Goal: Information Seeking & Learning: Learn about a topic

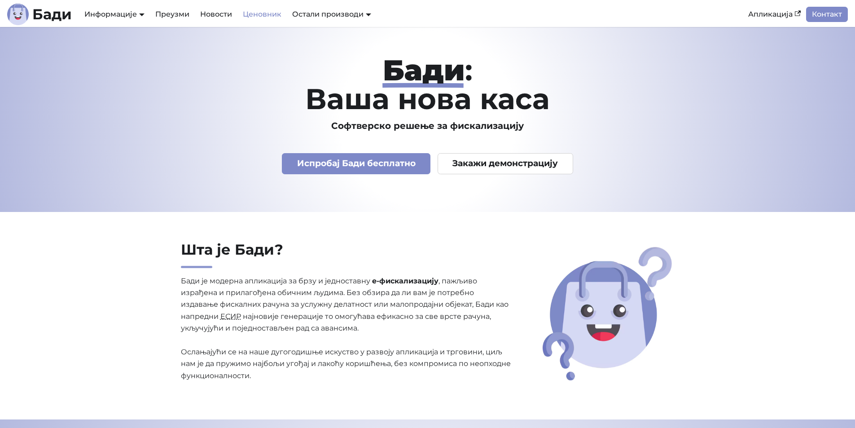
click at [268, 15] on link "Ценовник" at bounding box center [261, 14] width 49 height 15
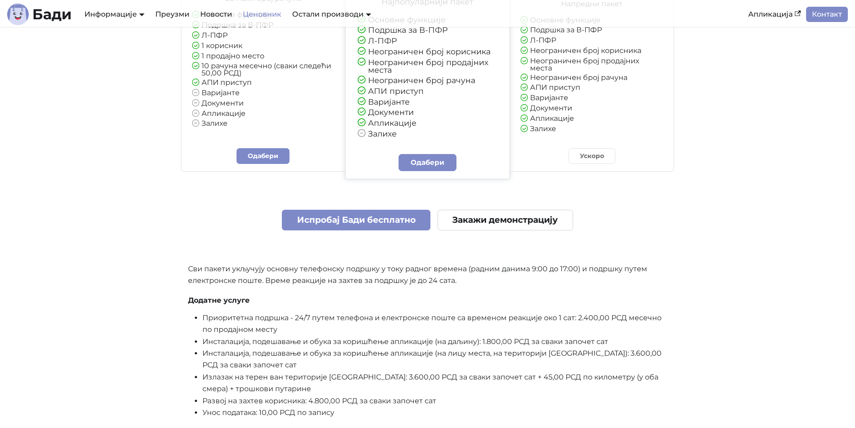
scroll to position [224, 0]
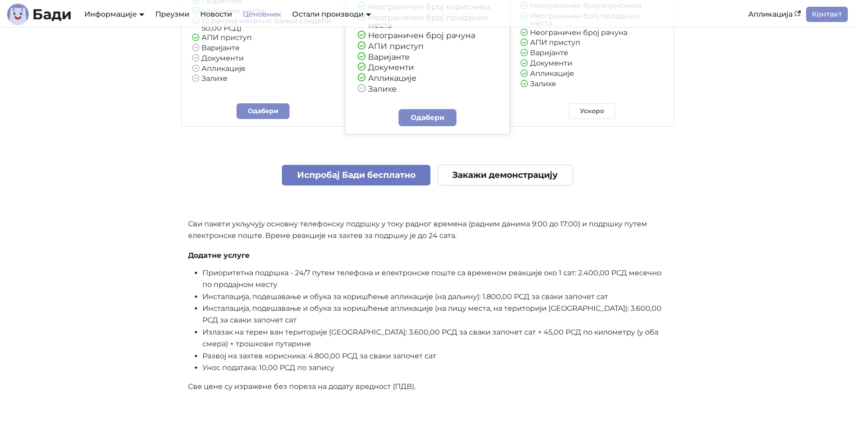
click at [362, 178] on link "Испробај Бади бесплатно" at bounding box center [356, 175] width 149 height 21
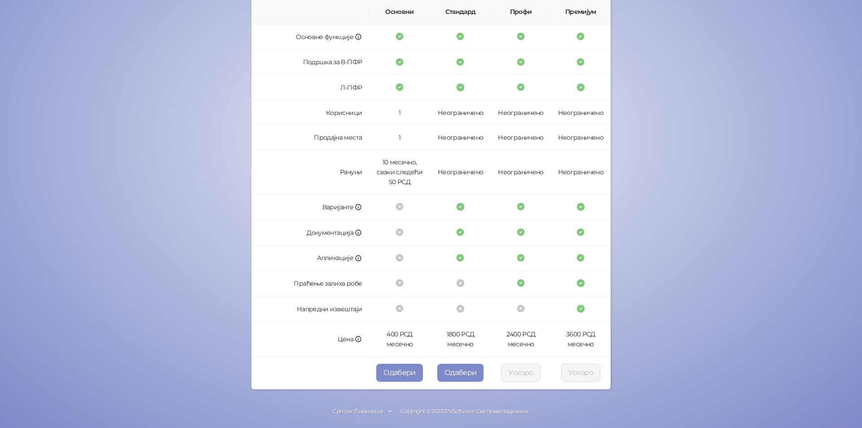
scroll to position [158, 0]
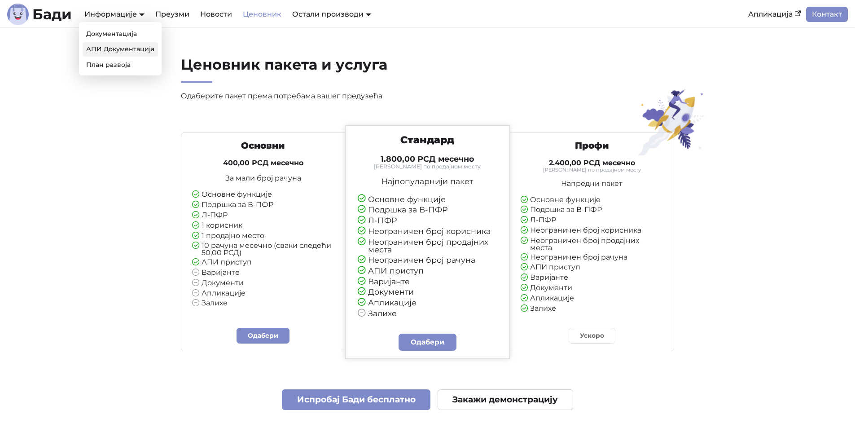
click at [117, 47] on link "АПИ Документација" at bounding box center [120, 49] width 75 height 14
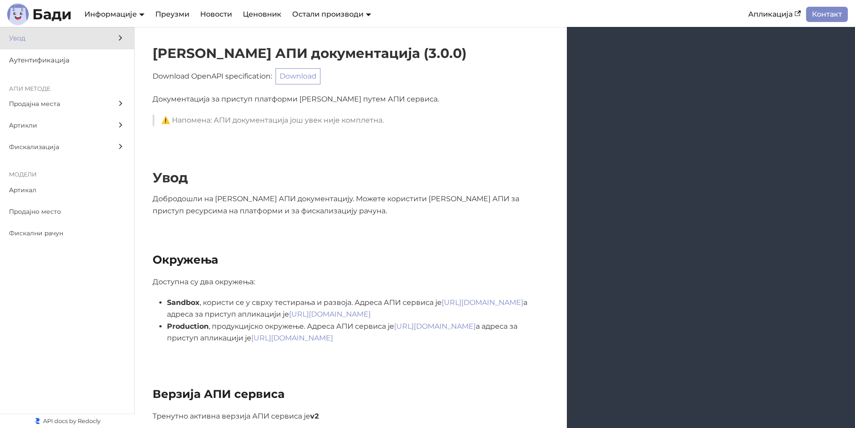
click at [116, 39] on icon at bounding box center [120, 38] width 10 height 10
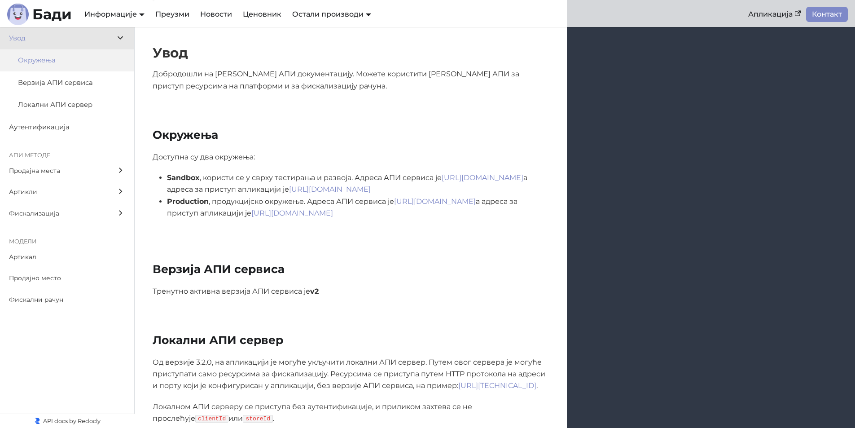
click at [71, 64] on span "Окружења" at bounding box center [63, 60] width 90 height 11
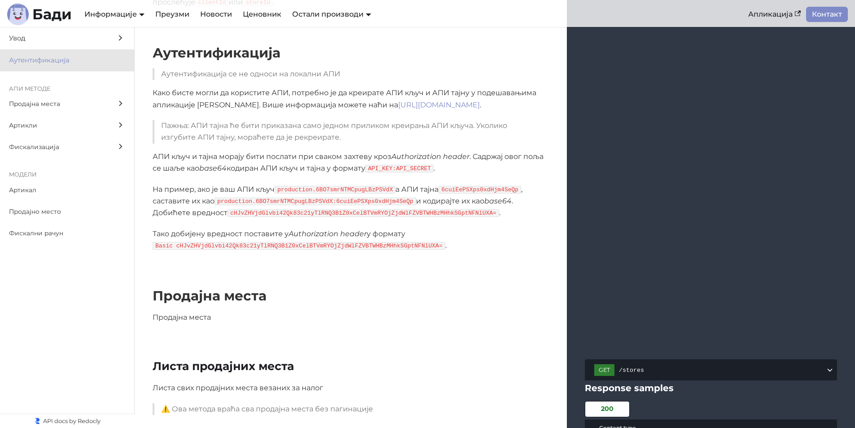
scroll to position [567, 0]
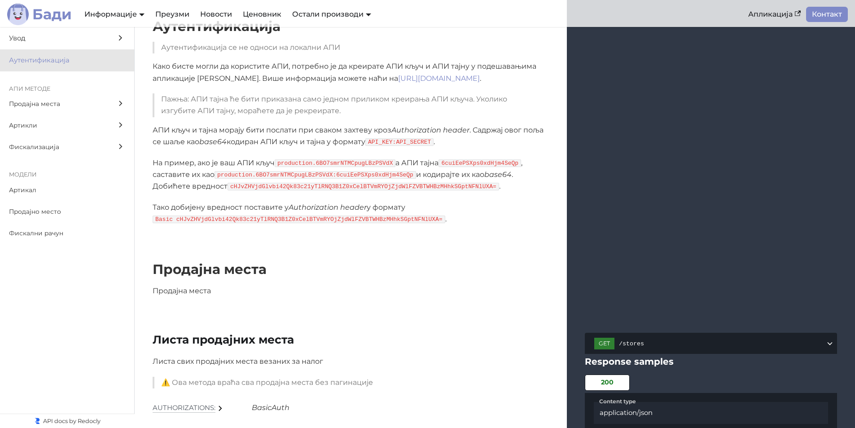
click at [51, 15] on b "Бади" at bounding box center [52, 14] width 40 height 14
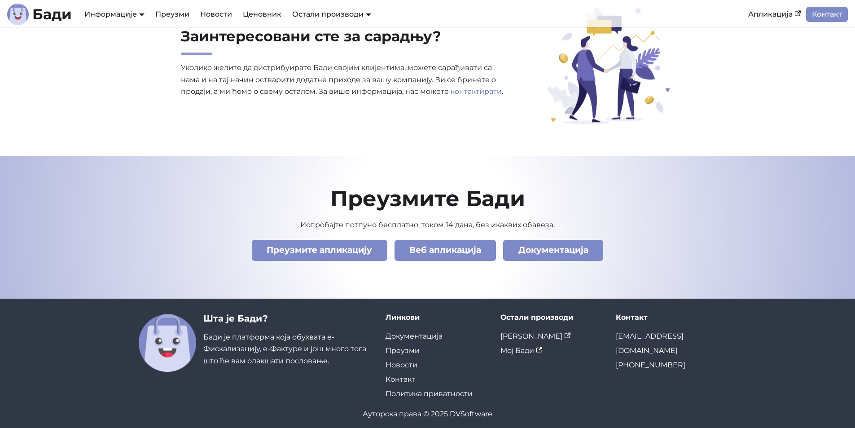
scroll to position [3053, 0]
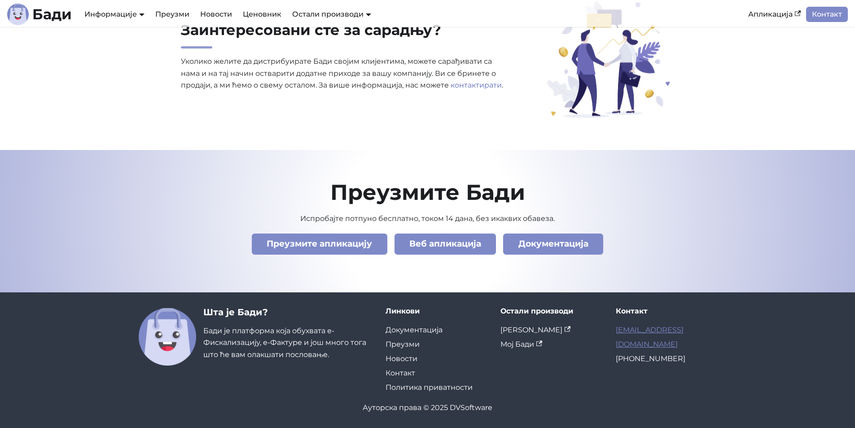
click at [679, 330] on link "[EMAIL_ADDRESS][DOMAIN_NAME]" at bounding box center [650, 336] width 68 height 23
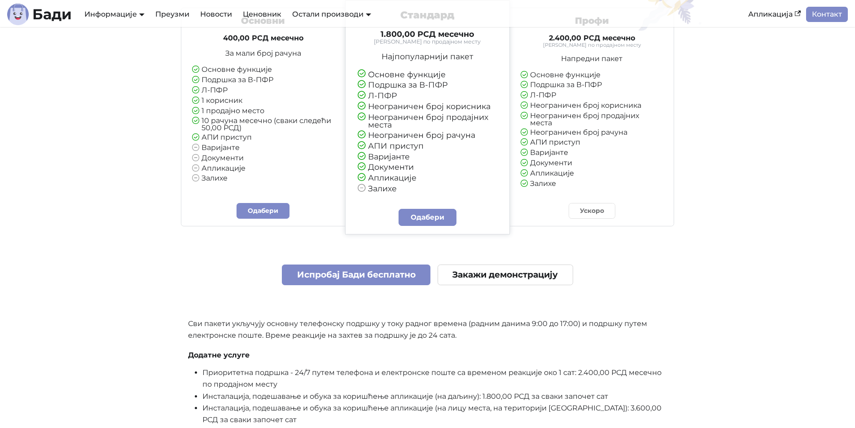
scroll to position [2111, 0]
